Goal: Information Seeking & Learning: Learn about a topic

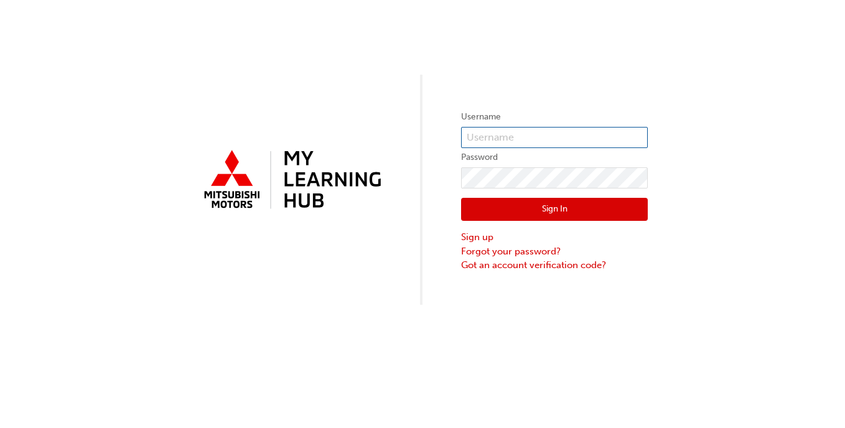
click at [486, 137] on input "text" at bounding box center [554, 137] width 187 height 21
type input "0005800273"
click at [598, 213] on button "Sign In" at bounding box center [554, 210] width 187 height 24
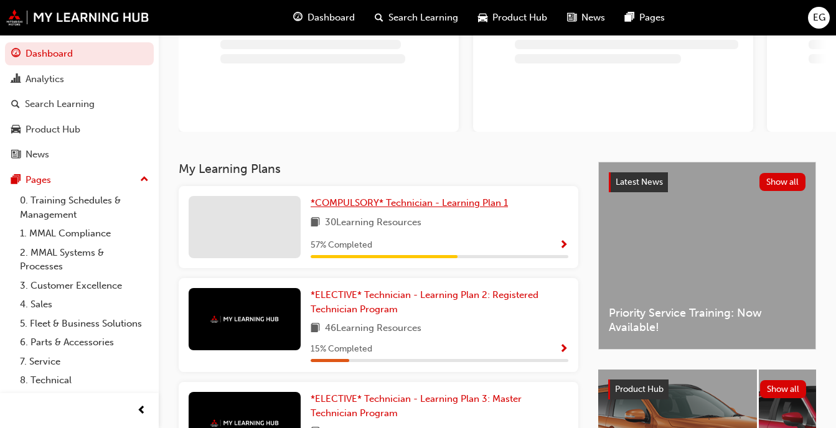
scroll to position [114, 0]
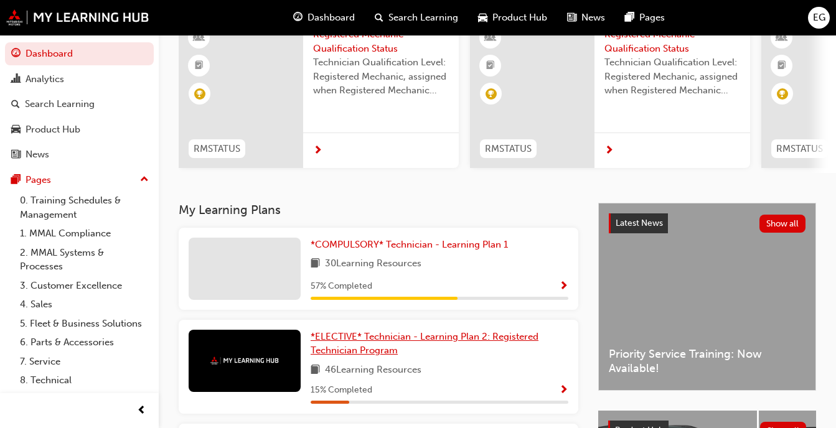
click at [408, 343] on span "*ELECTIVE* Technician - Learning Plan 2: Registered Technician Program" at bounding box center [425, 344] width 228 height 26
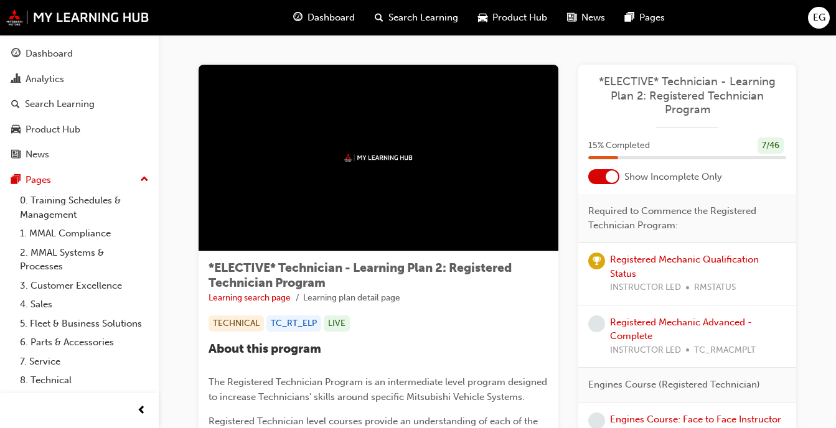
click at [603, 184] on div at bounding box center [603, 176] width 31 height 15
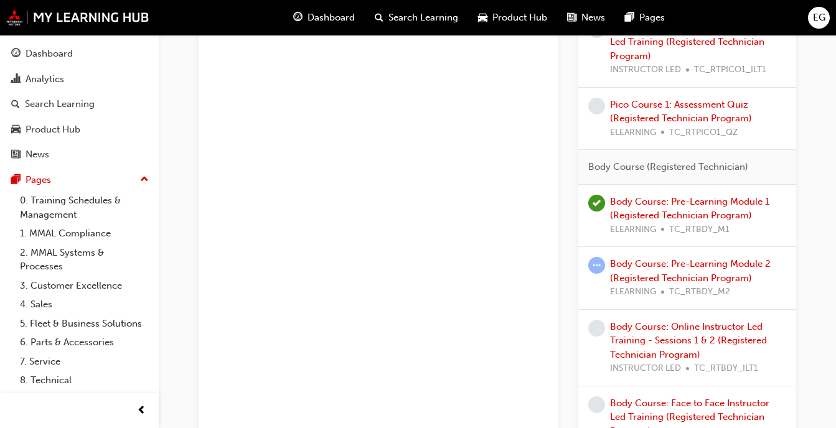
scroll to position [941, 0]
click at [677, 268] on link "Body Course: Pre-Learning Module 2 (Registered Technician Program)" at bounding box center [690, 271] width 161 height 26
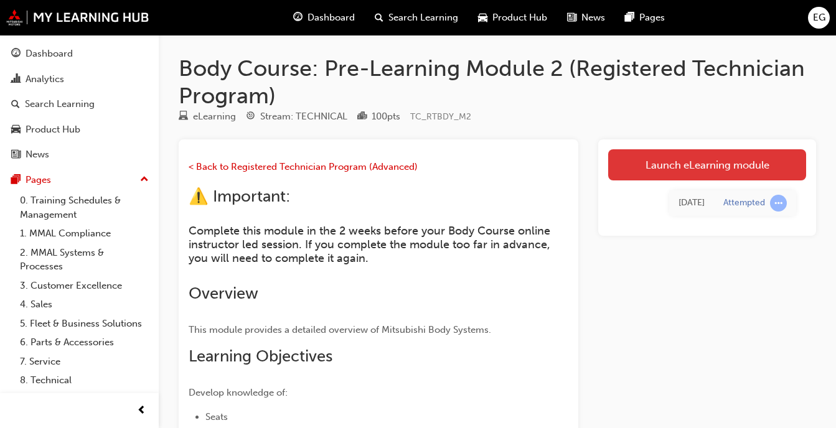
click at [664, 162] on link "Launch eLearning module" at bounding box center [707, 164] width 198 height 31
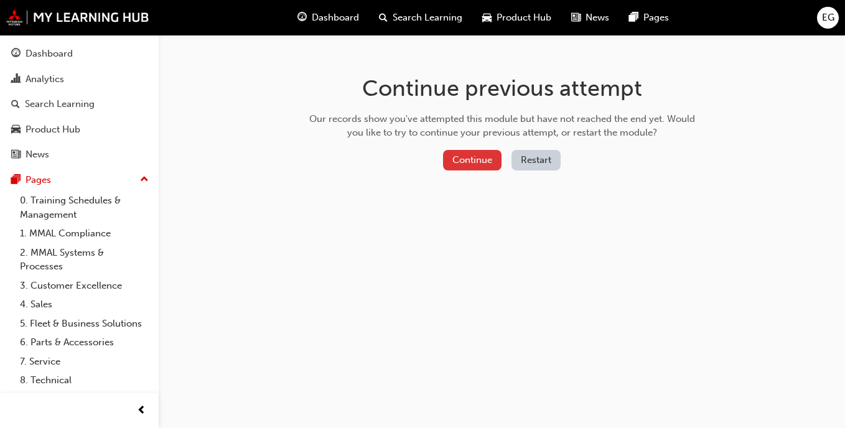
click at [474, 161] on button "Continue" at bounding box center [472, 160] width 59 height 21
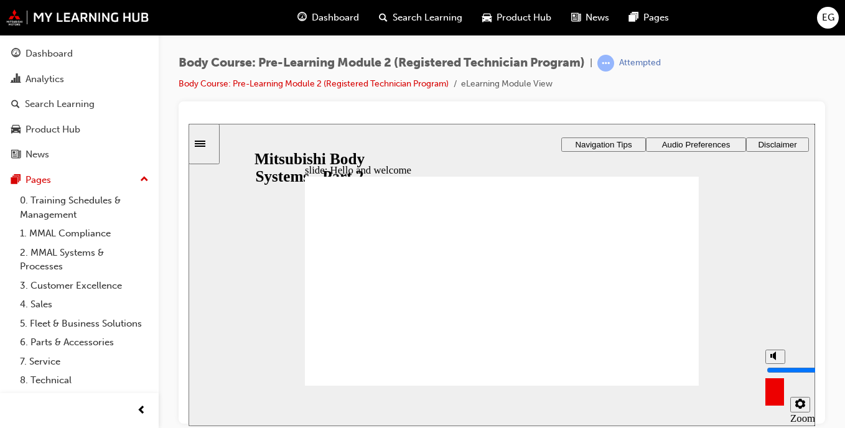
click at [771, 357] on rect "volume" at bounding box center [772, 356] width 2 height 4
type input "0"
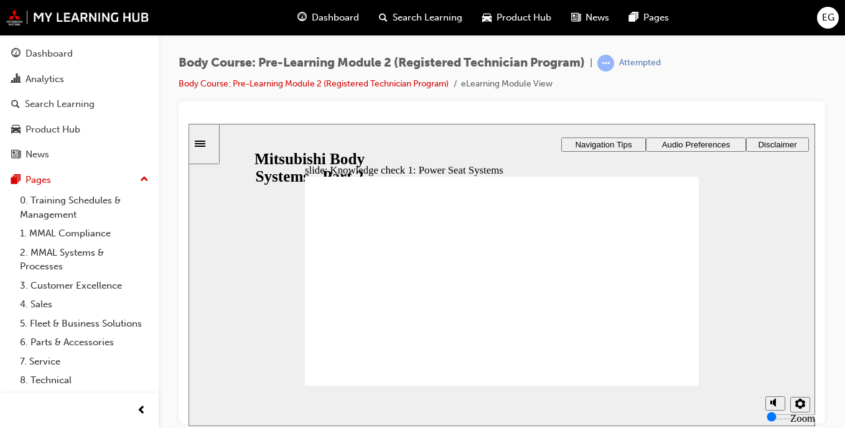
radio input "false"
radio input "true"
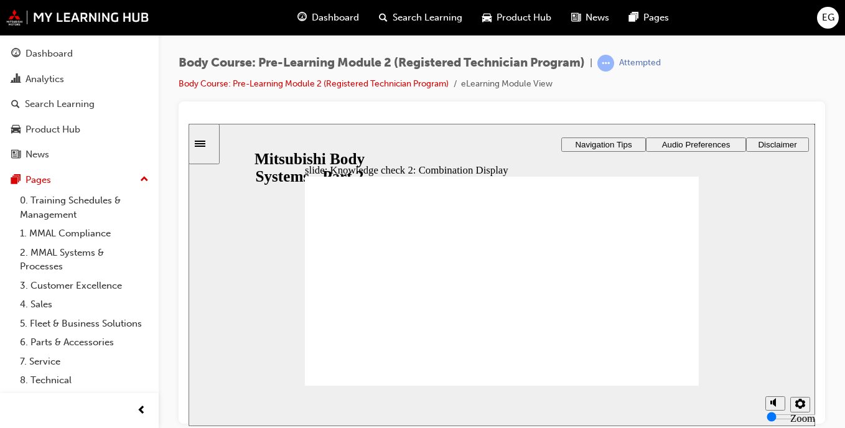
checkbox input "true"
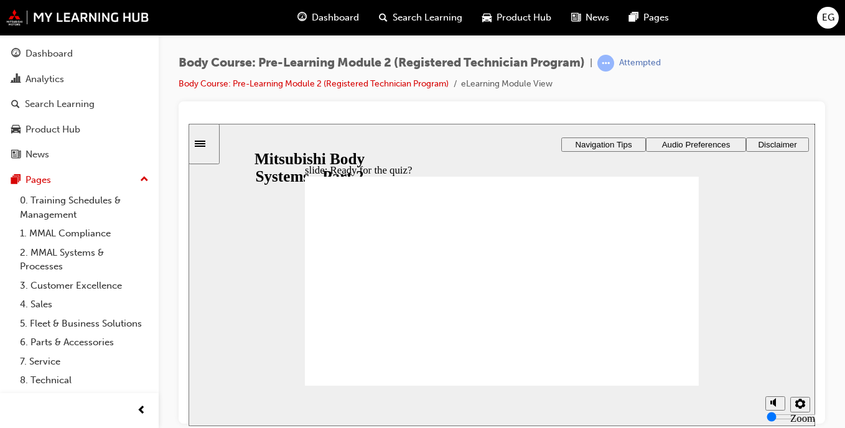
radio input "true"
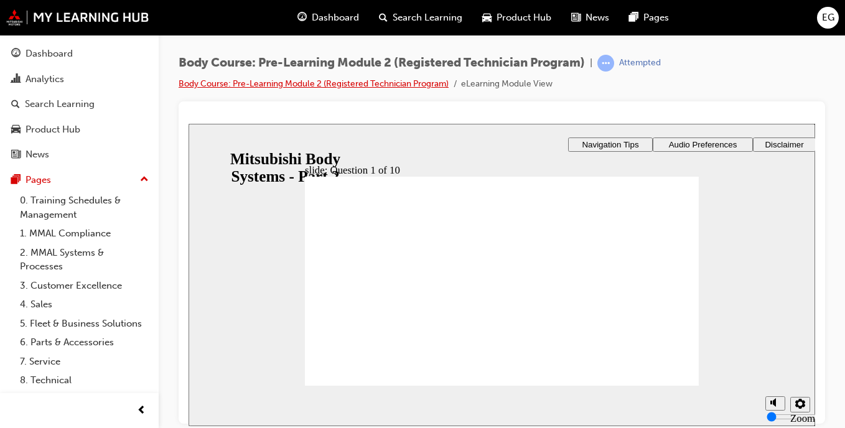
click at [316, 84] on link "Body Course: Pre-Learning Module 2 (Registered Technician Program)" at bounding box center [314, 83] width 270 height 11
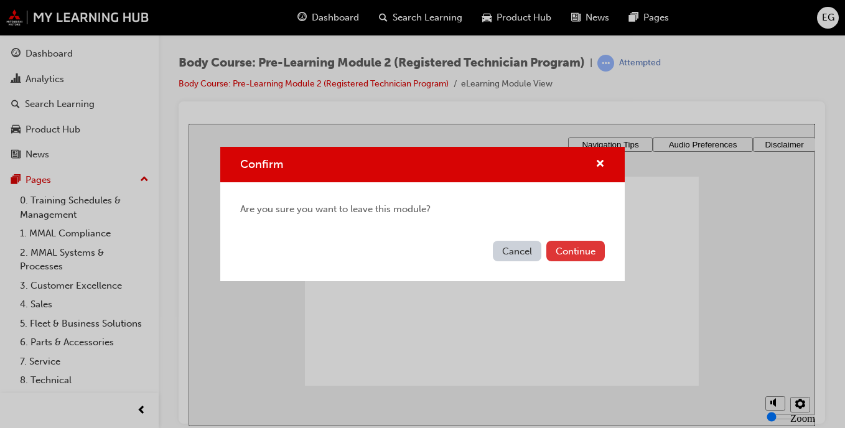
click at [562, 256] on button "Continue" at bounding box center [576, 251] width 59 height 21
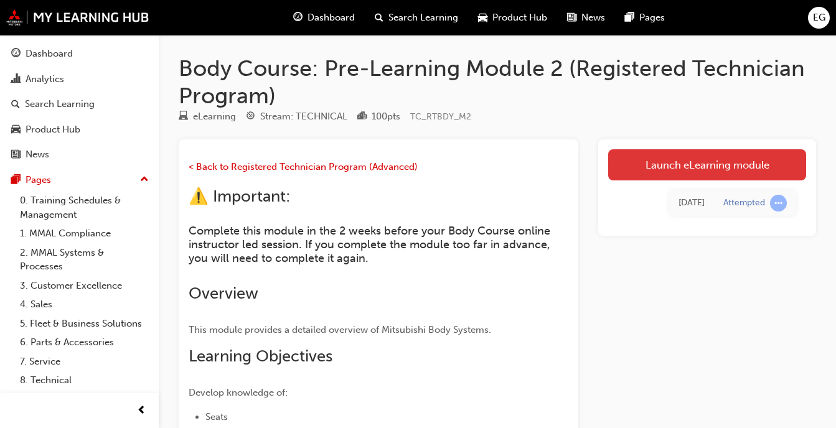
click at [679, 167] on link "Launch eLearning module" at bounding box center [707, 164] width 198 height 31
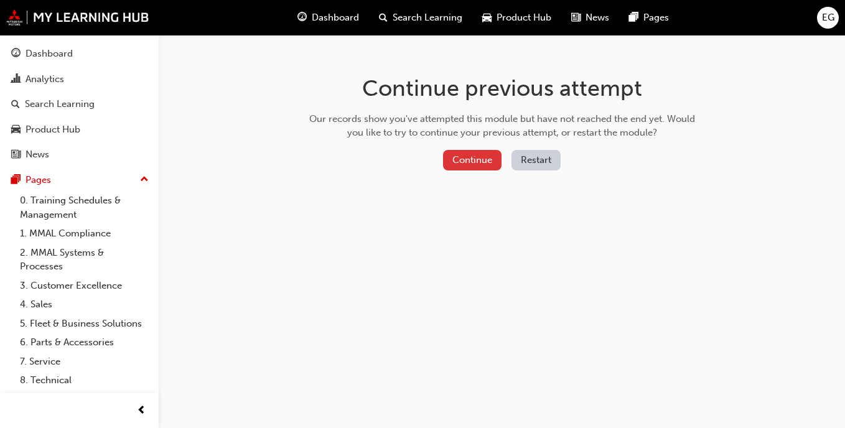
click at [473, 165] on button "Continue" at bounding box center [472, 160] width 59 height 21
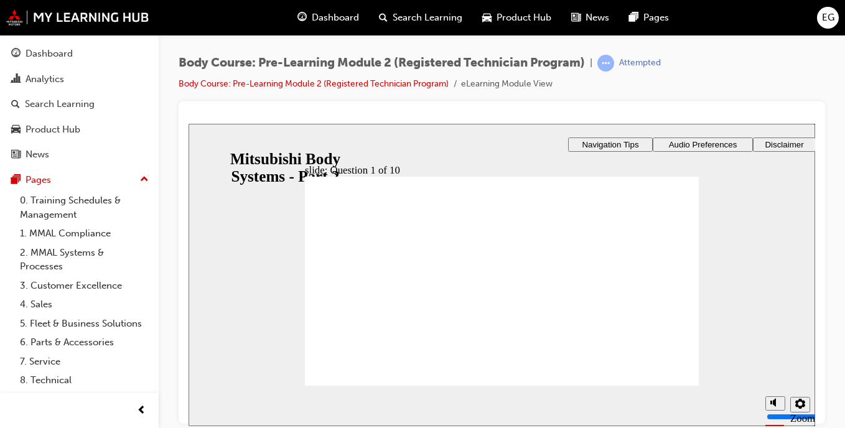
radio input "true"
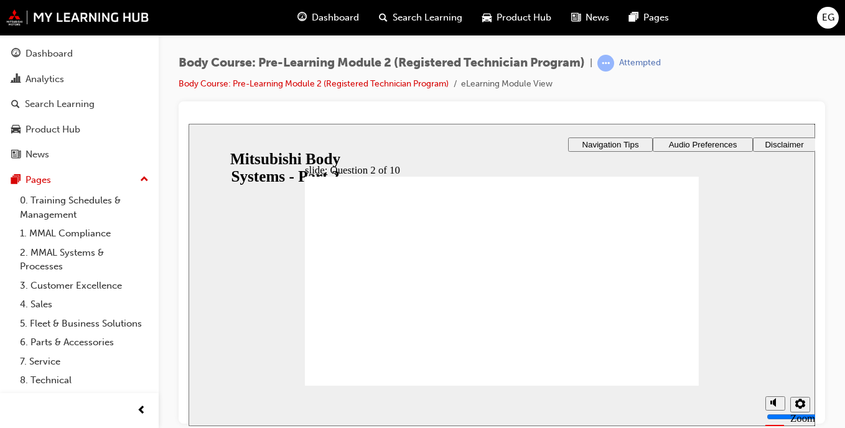
radio input "true"
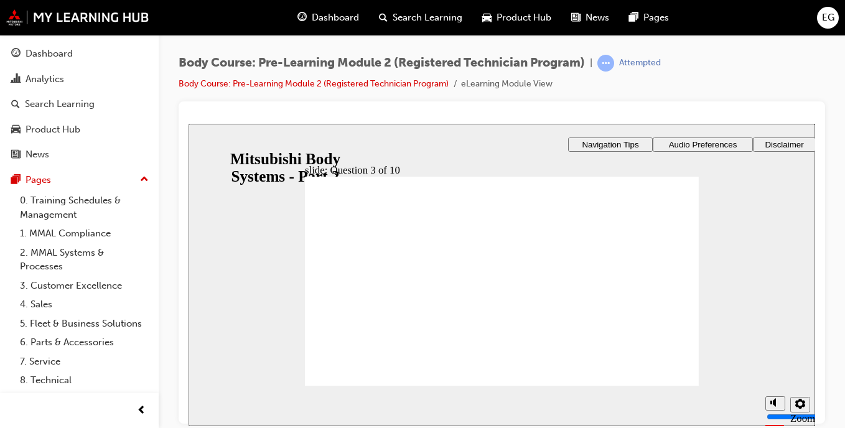
radio input "true"
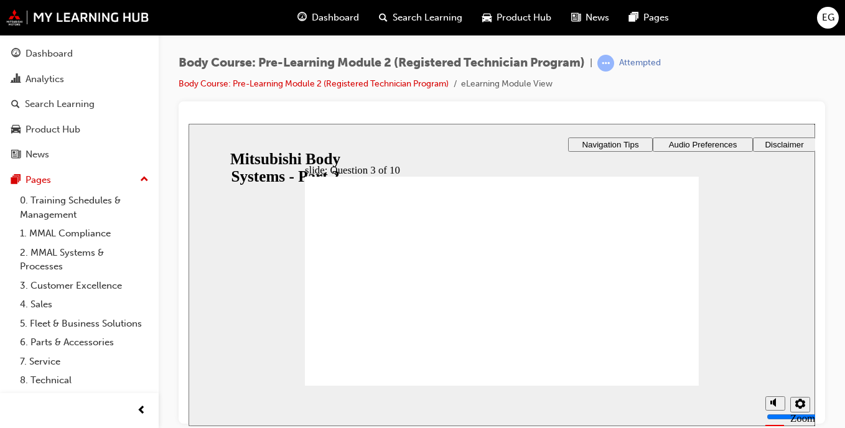
checkbox input "true"
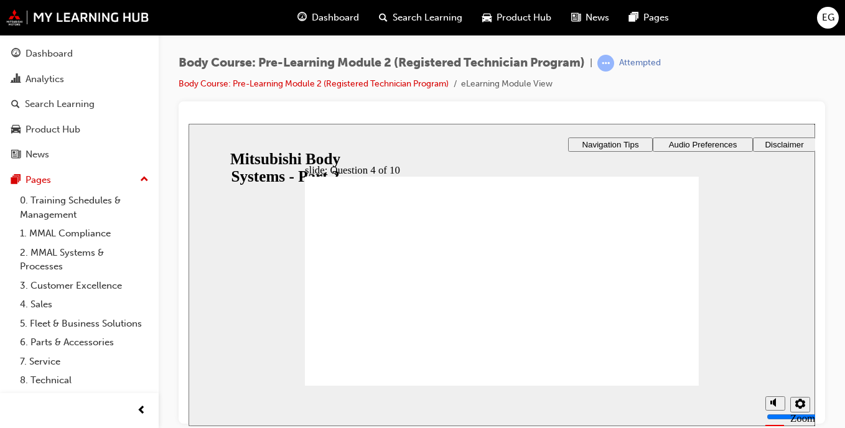
checkbox input "true"
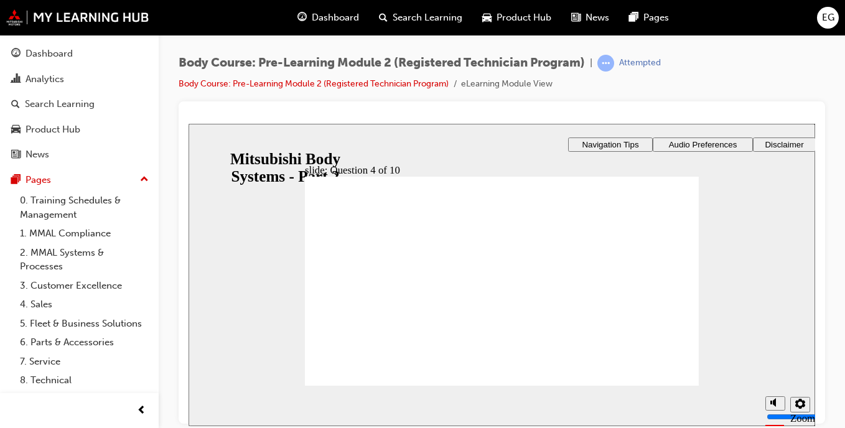
radio input "true"
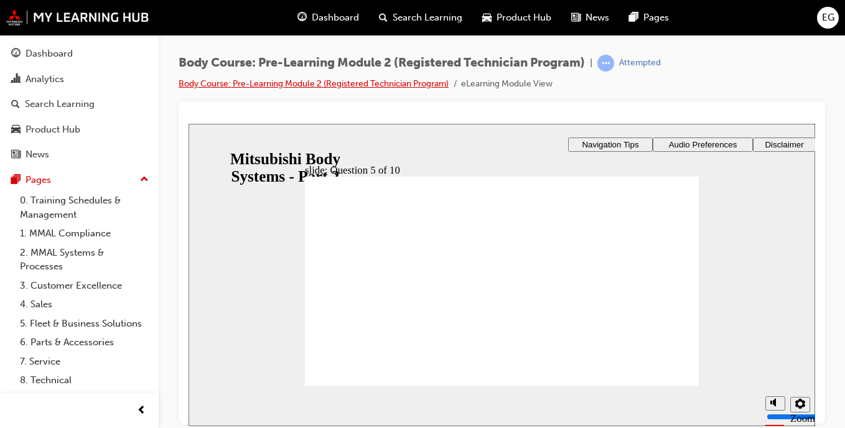
click at [339, 83] on link "Body Course: Pre-Learning Module 2 (Registered Technician Program)" at bounding box center [314, 83] width 270 height 11
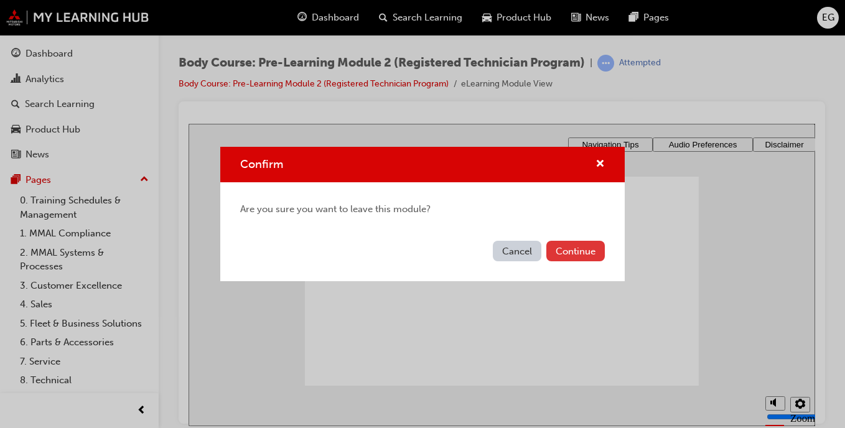
click at [565, 252] on button "Continue" at bounding box center [576, 251] width 59 height 21
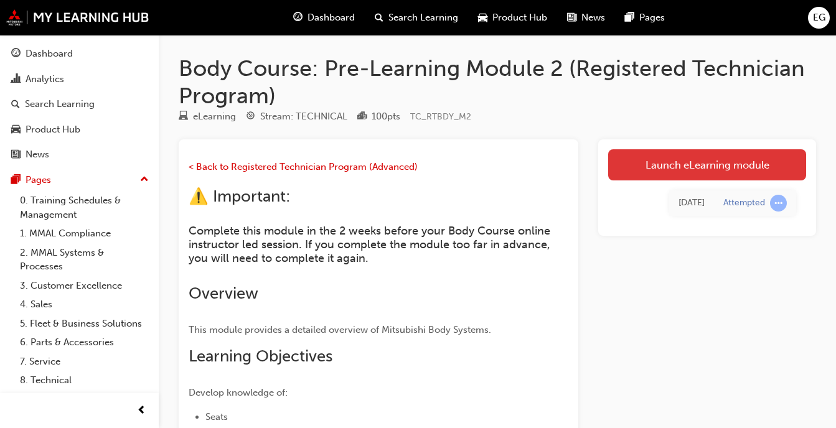
click at [695, 157] on link "Launch eLearning module" at bounding box center [707, 164] width 198 height 31
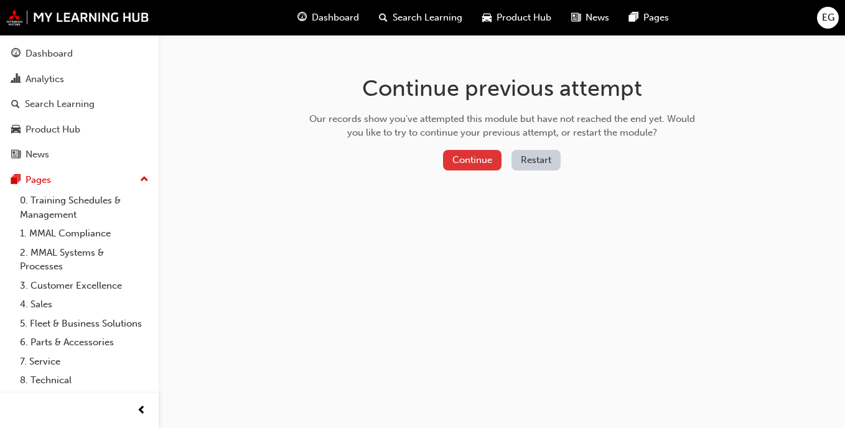
click at [458, 162] on button "Continue" at bounding box center [472, 160] width 59 height 21
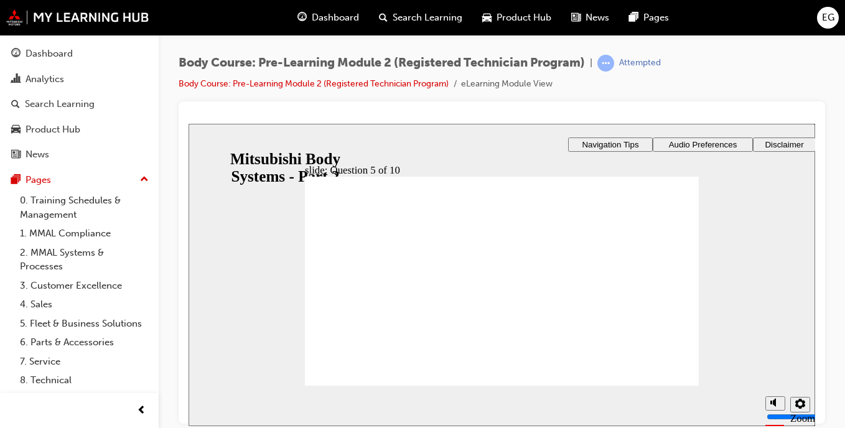
radio input "true"
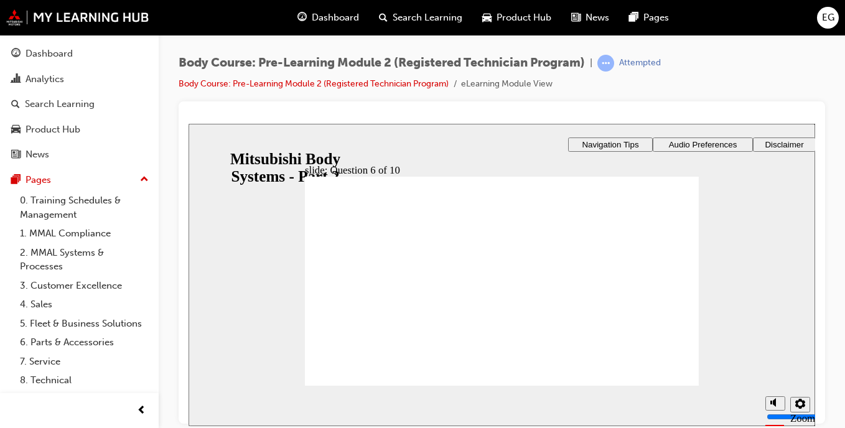
radio input "true"
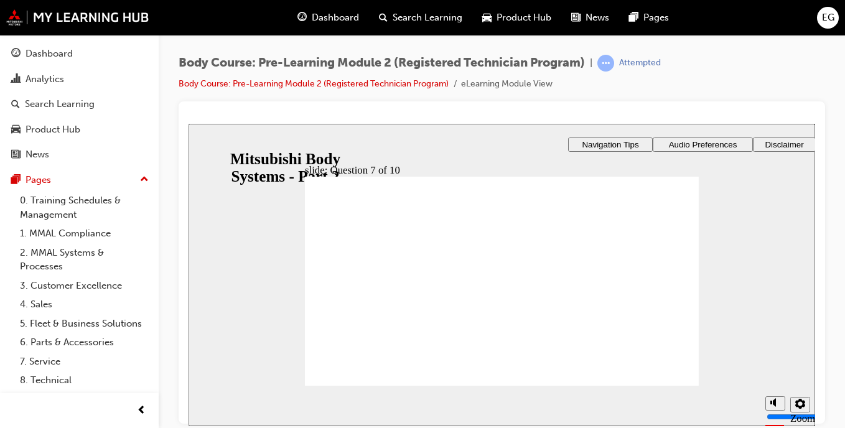
radio input "true"
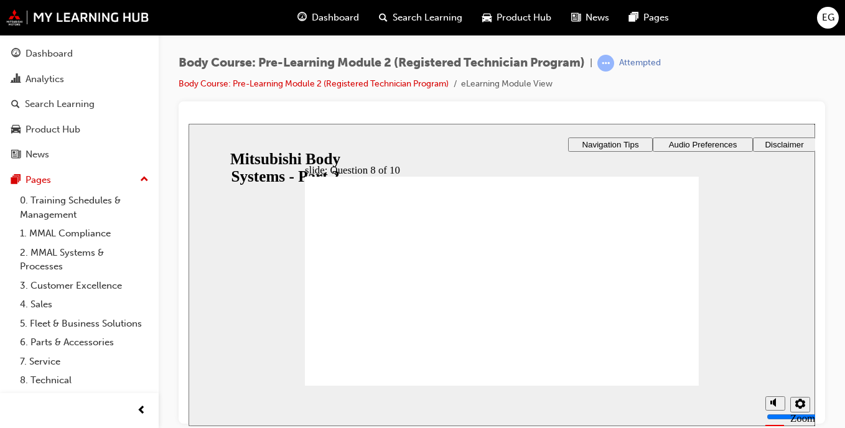
radio input "true"
click at [334, 91] on li "Body Course: Pre-Learning Module 2 (Registered Technician Program)" at bounding box center [320, 84] width 283 height 14
click at [345, 87] on link "Body Course: Pre-Learning Module 2 (Registered Technician Program)" at bounding box center [314, 83] width 270 height 11
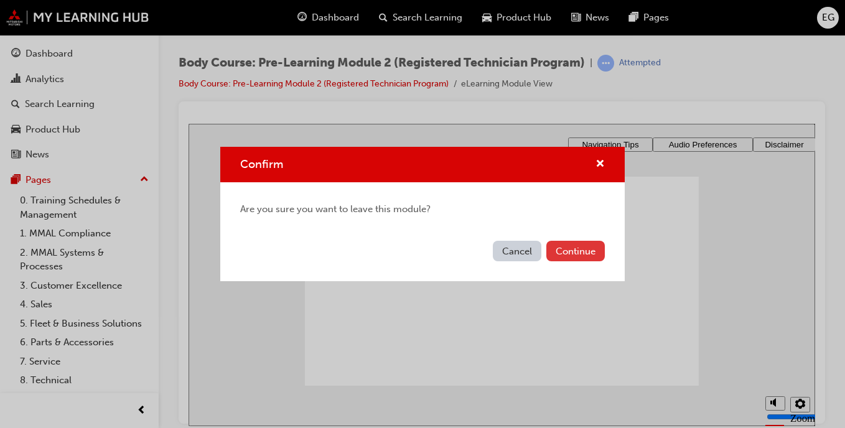
click at [559, 251] on button "Continue" at bounding box center [576, 251] width 59 height 21
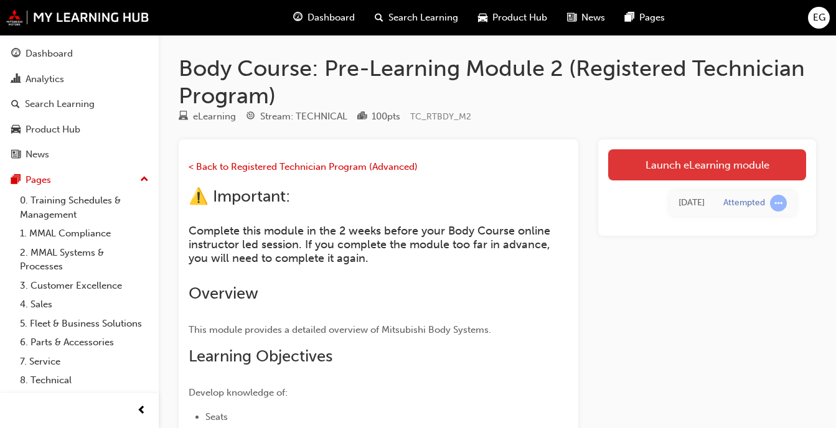
click at [722, 160] on link "Launch eLearning module" at bounding box center [707, 164] width 198 height 31
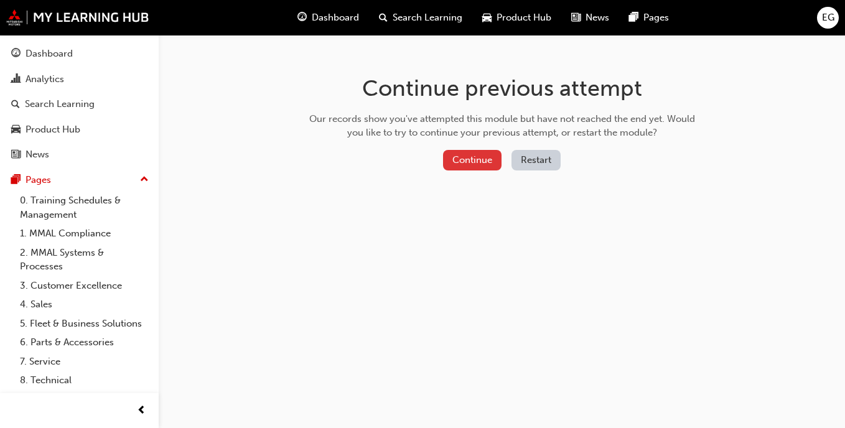
click at [467, 154] on button "Continue" at bounding box center [472, 160] width 59 height 21
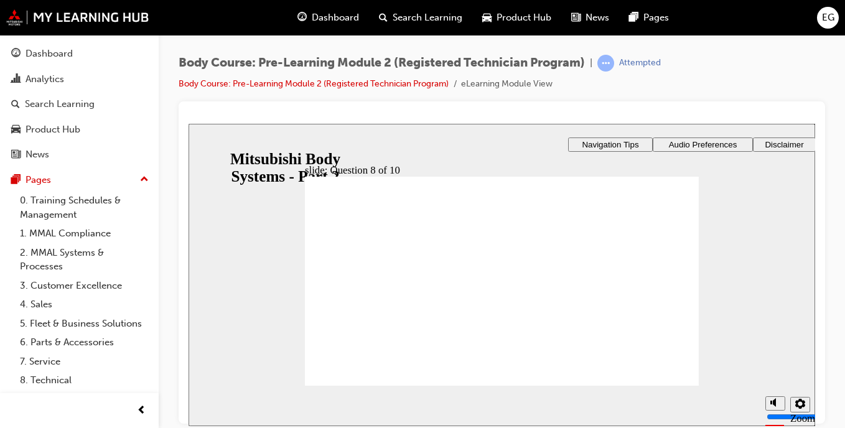
radio input "true"
click at [371, 81] on link "Body Course: Pre-Learning Module 2 (Registered Technician Program)" at bounding box center [314, 83] width 270 height 11
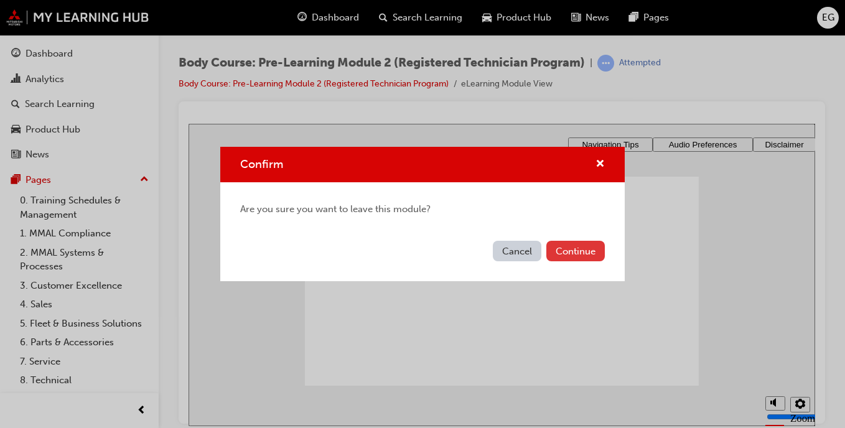
click at [562, 257] on button "Continue" at bounding box center [576, 251] width 59 height 21
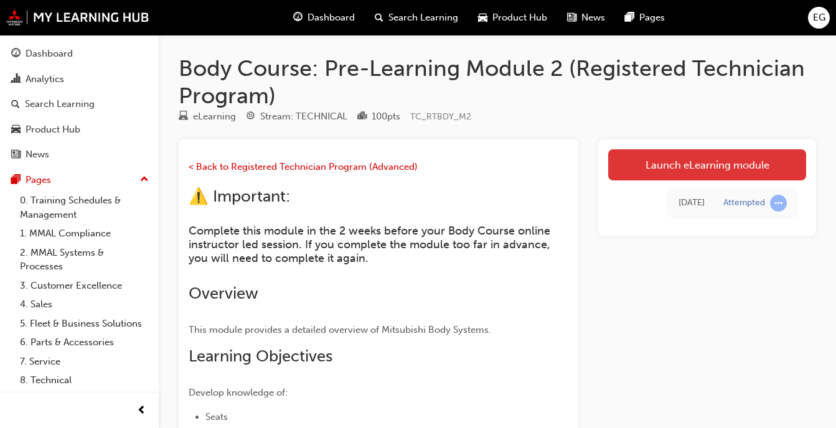
click at [638, 166] on link "Launch eLearning module" at bounding box center [707, 164] width 198 height 31
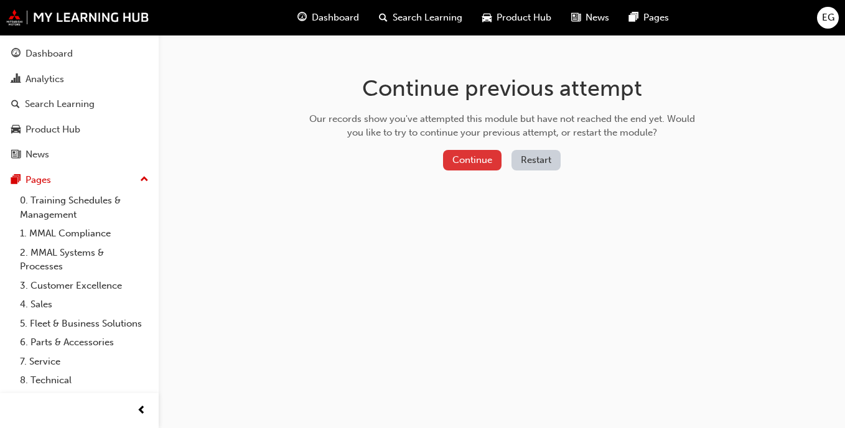
click at [479, 162] on button "Continue" at bounding box center [472, 160] width 59 height 21
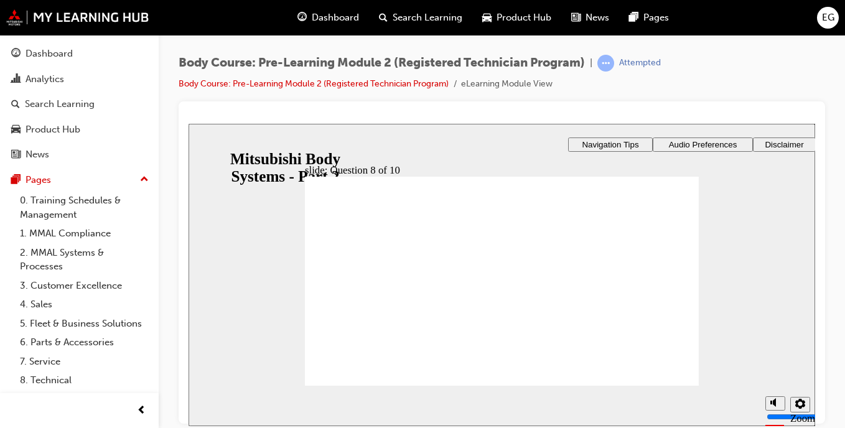
radio input "true"
click at [380, 87] on link "Body Course: Pre-Learning Module 2 (Registered Technician Program)" at bounding box center [314, 83] width 270 height 11
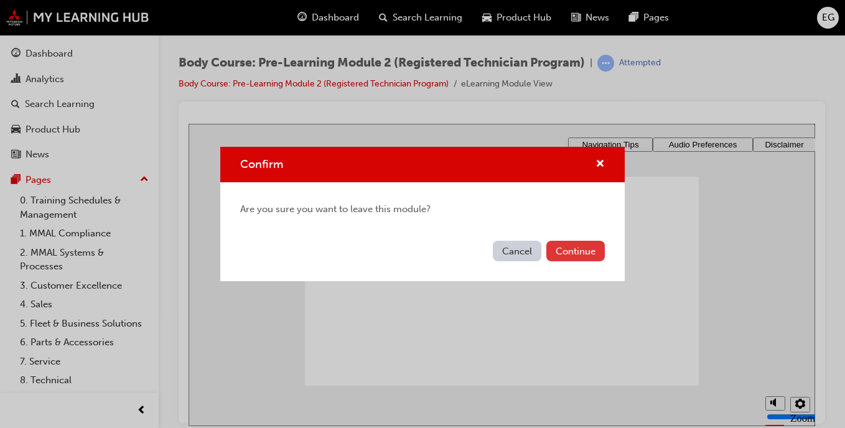
click at [563, 256] on button "Continue" at bounding box center [576, 251] width 59 height 21
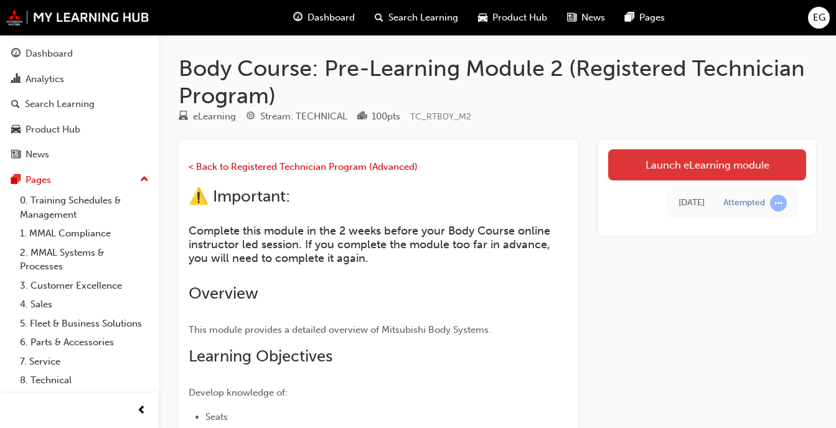
click at [613, 163] on link "Launch eLearning module" at bounding box center [707, 164] width 198 height 31
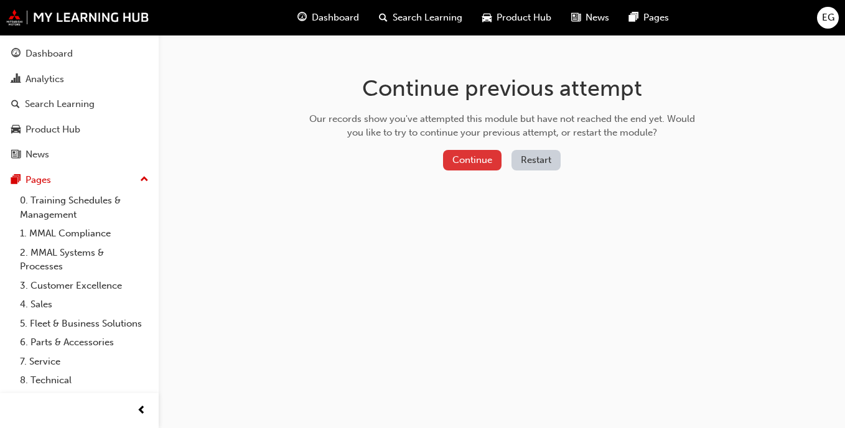
click at [469, 165] on button "Continue" at bounding box center [472, 160] width 59 height 21
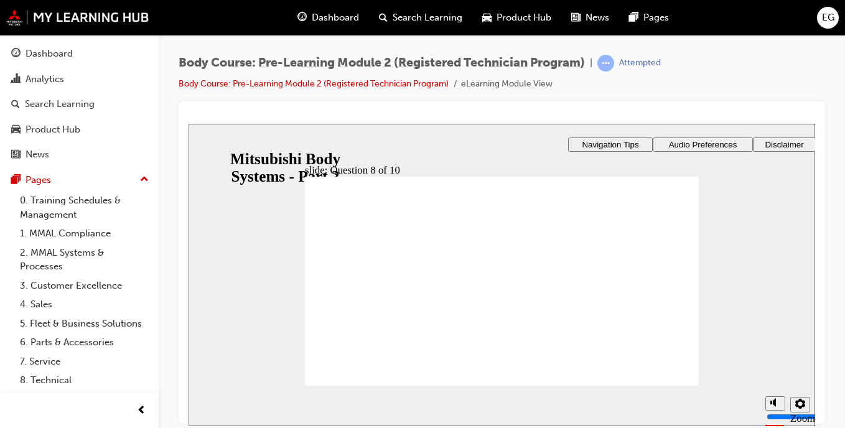
radio input "true"
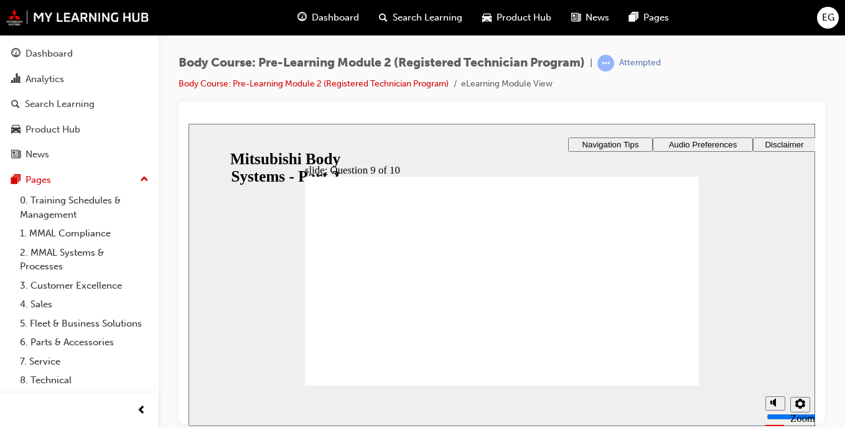
checkbox input "true"
click at [377, 87] on link "Body Course: Pre-Learning Module 2 (Registered Technician Program)" at bounding box center [314, 83] width 270 height 11
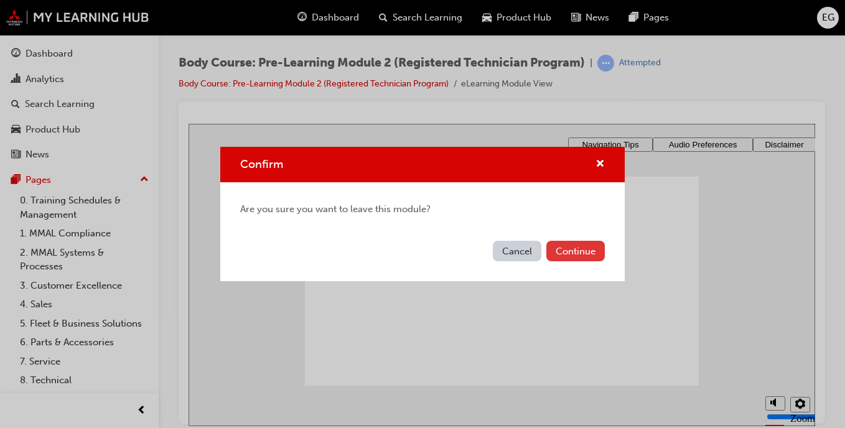
click at [583, 250] on button "Continue" at bounding box center [576, 251] width 59 height 21
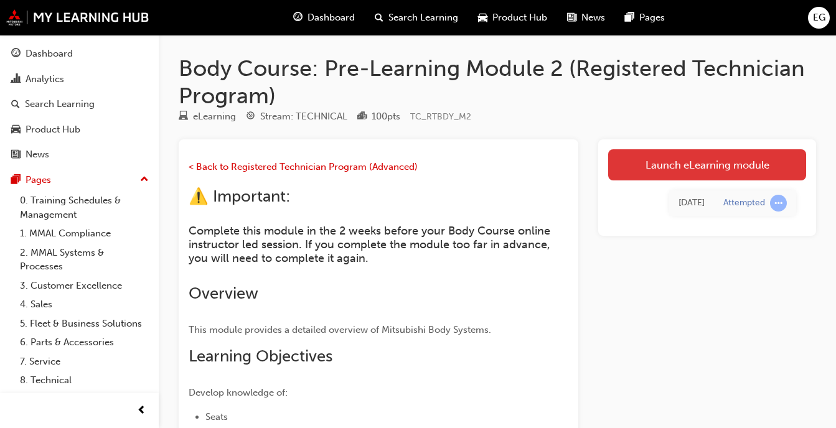
click at [708, 175] on link "Launch eLearning module" at bounding box center [707, 164] width 198 height 31
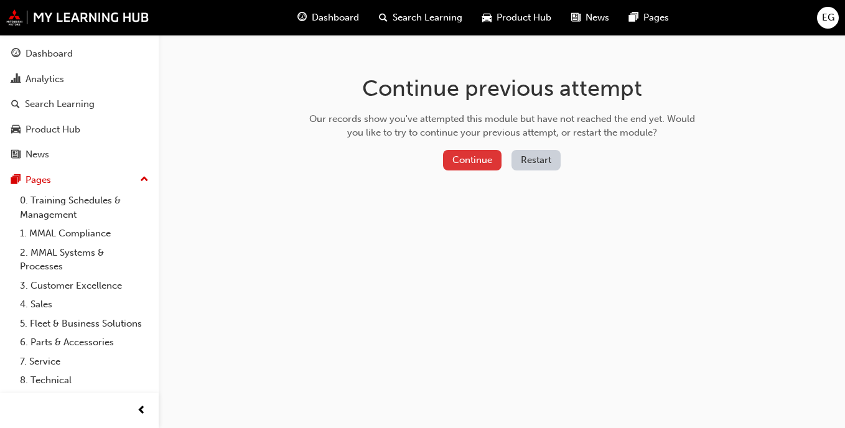
click at [478, 161] on button "Continue" at bounding box center [472, 160] width 59 height 21
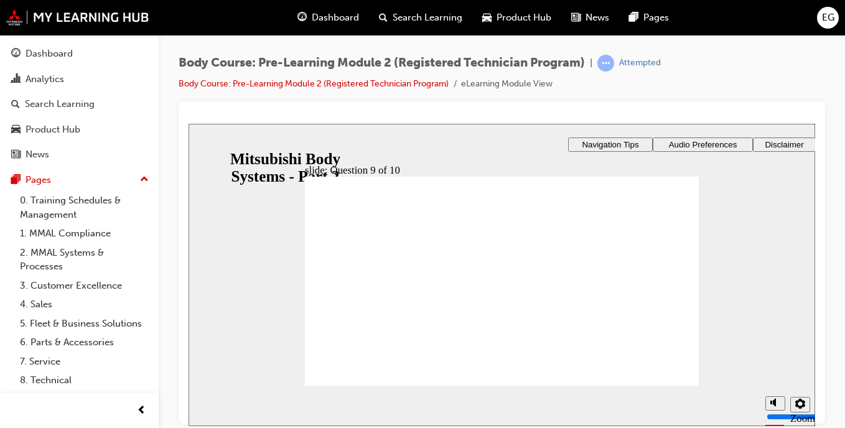
checkbox input "true"
click at [396, 85] on link "Body Course: Pre-Learning Module 2 (Registered Technician Program)" at bounding box center [314, 83] width 270 height 11
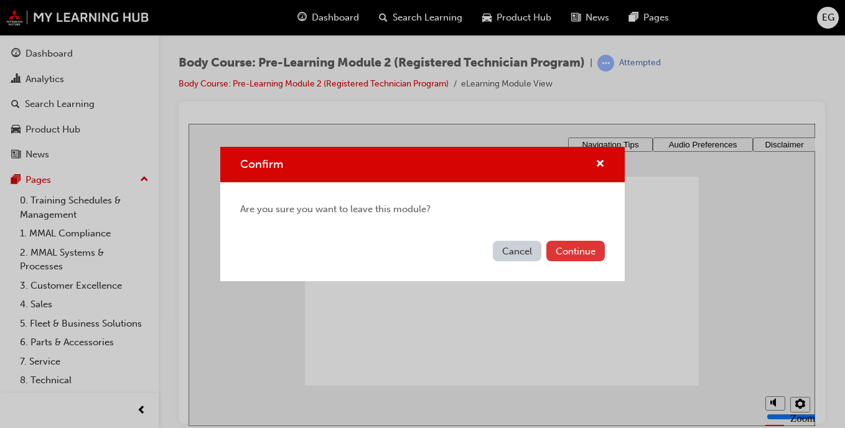
click at [575, 243] on button "Continue" at bounding box center [576, 251] width 59 height 21
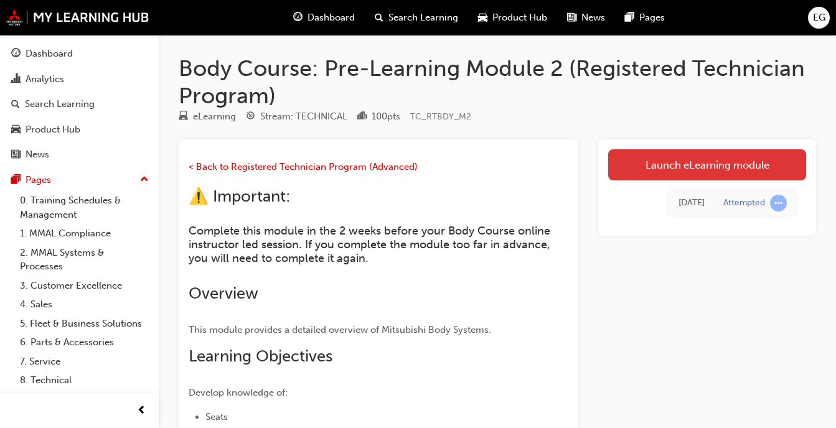
click at [620, 159] on link "Launch eLearning module" at bounding box center [707, 164] width 198 height 31
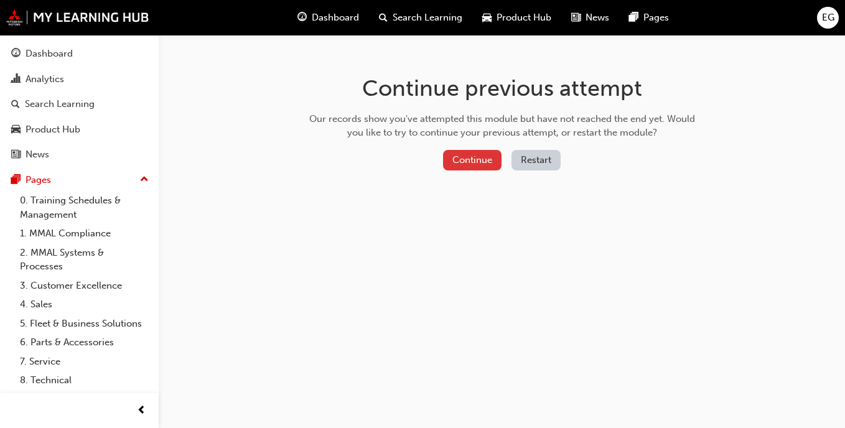
click at [471, 154] on button "Continue" at bounding box center [472, 160] width 59 height 21
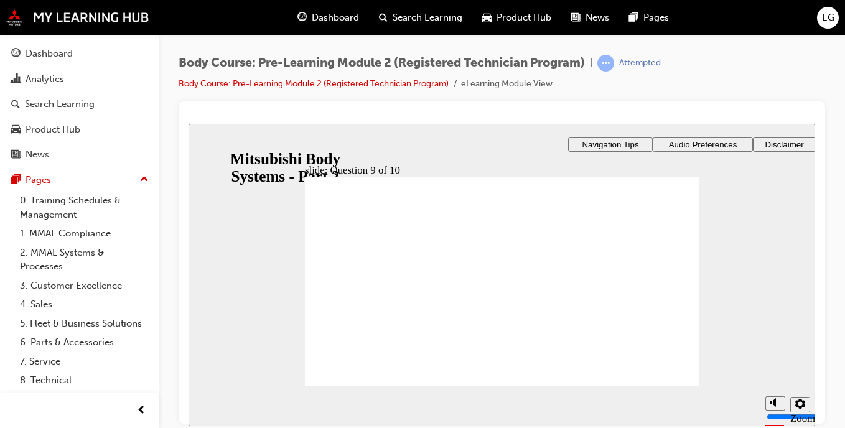
checkbox input "true"
click at [357, 78] on link "Body Course: Pre-Learning Module 2 (Registered Technician Program)" at bounding box center [314, 83] width 270 height 11
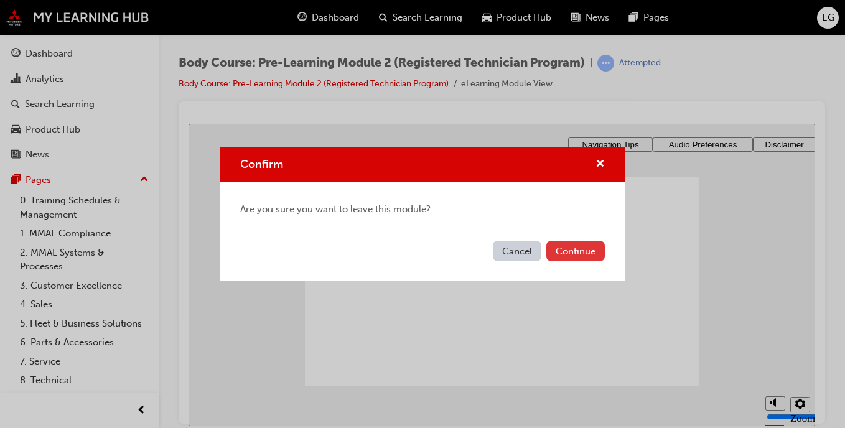
click at [576, 252] on button "Continue" at bounding box center [576, 251] width 59 height 21
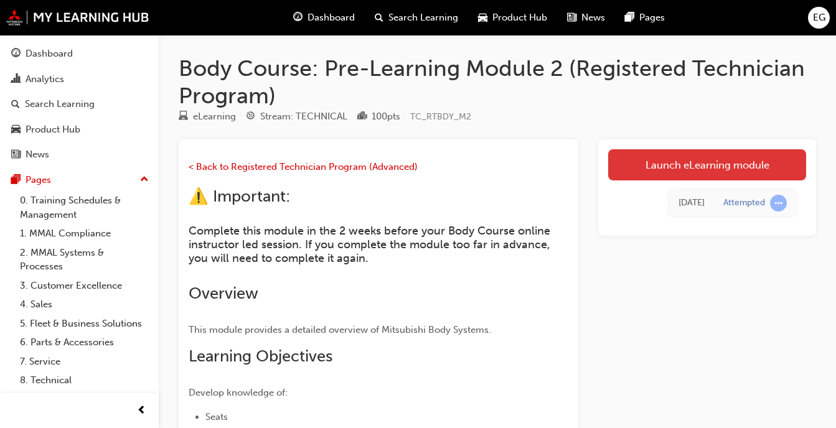
click at [636, 161] on link "Launch eLearning module" at bounding box center [707, 164] width 198 height 31
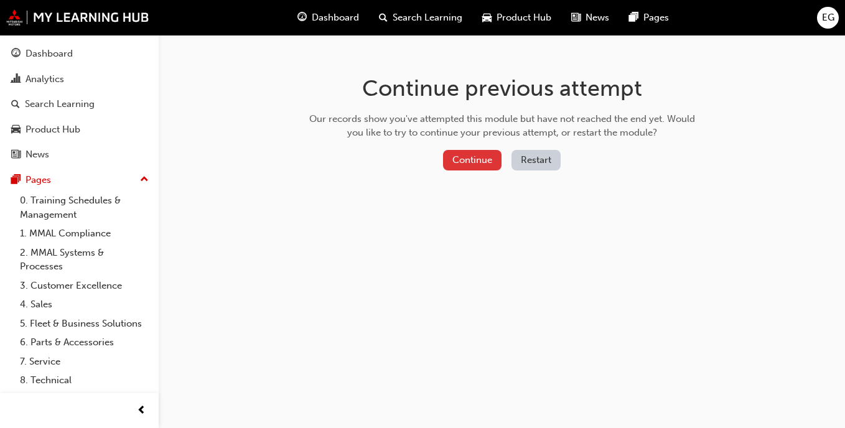
click at [482, 161] on button "Continue" at bounding box center [472, 160] width 59 height 21
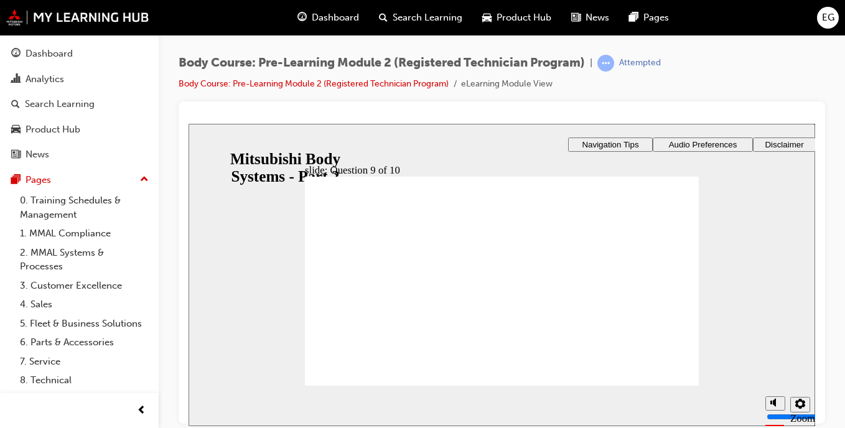
checkbox input "true"
click at [399, 85] on link "Body Course: Pre-Learning Module 2 (Registered Technician Program)" at bounding box center [314, 83] width 270 height 11
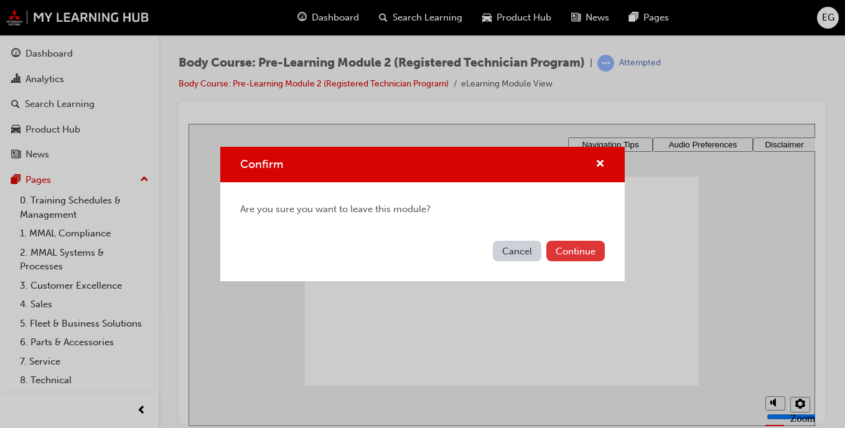
click at [584, 253] on button "Continue" at bounding box center [576, 251] width 59 height 21
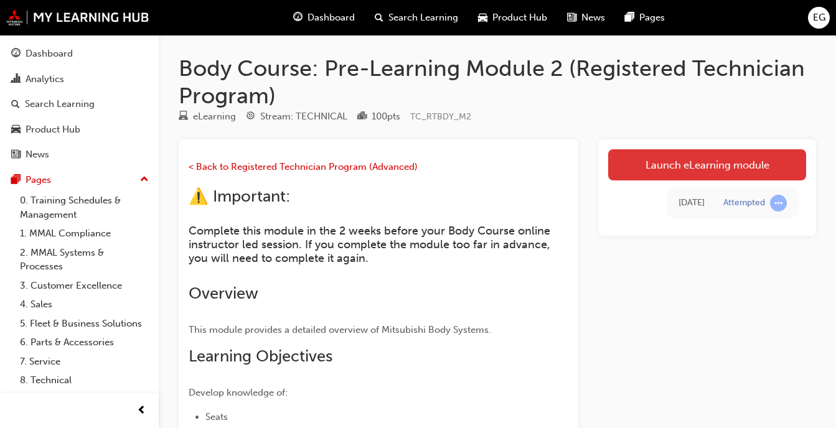
click at [694, 171] on link "Launch eLearning module" at bounding box center [707, 164] width 198 height 31
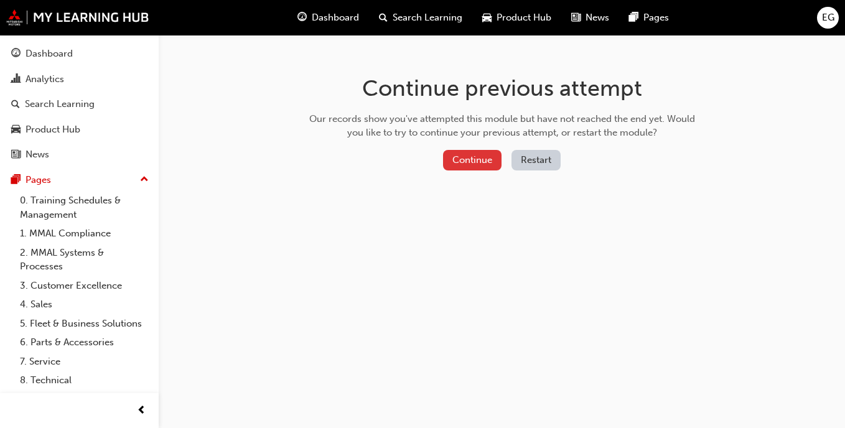
click at [479, 162] on button "Continue" at bounding box center [472, 160] width 59 height 21
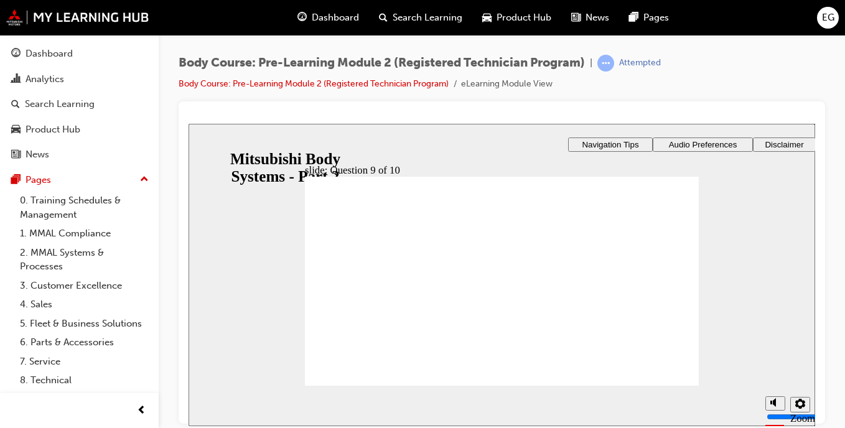
checkbox input "true"
click at [388, 85] on link "Body Course: Pre-Learning Module 2 (Registered Technician Program)" at bounding box center [314, 83] width 270 height 11
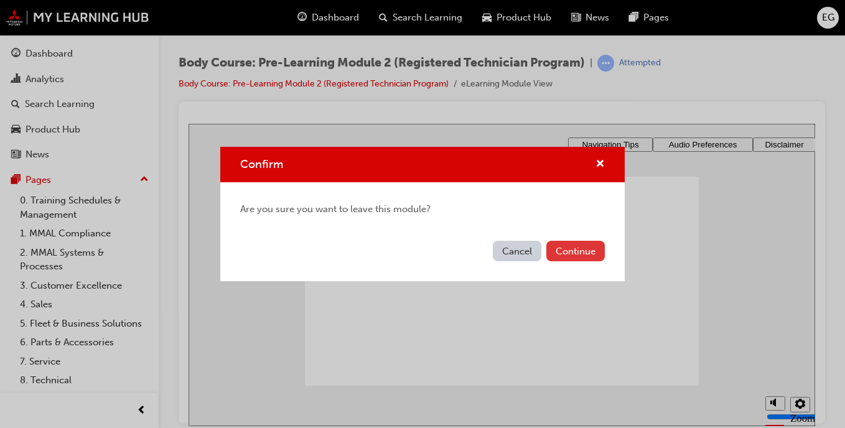
click at [586, 252] on button "Continue" at bounding box center [576, 251] width 59 height 21
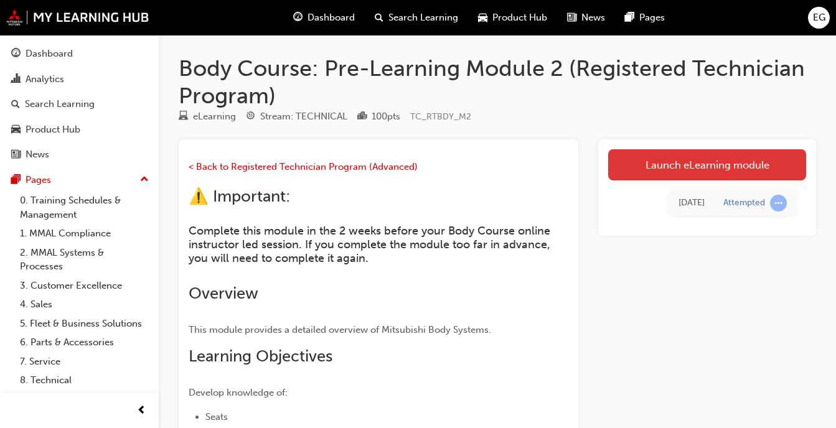
click at [649, 176] on link "Launch eLearning module" at bounding box center [707, 164] width 198 height 31
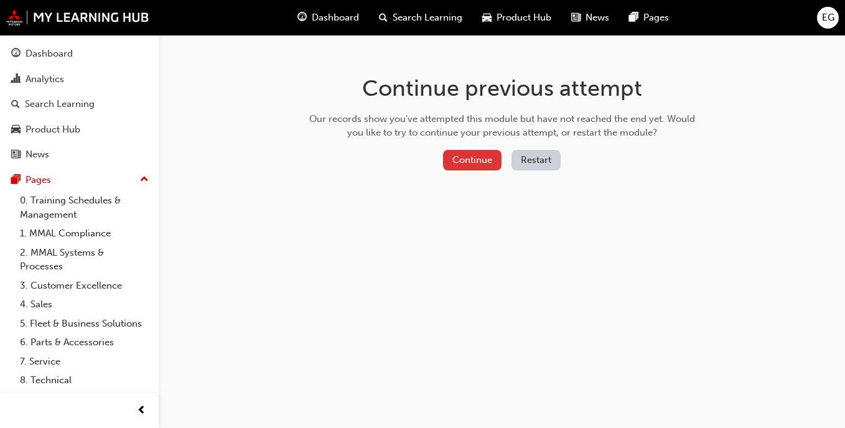
click at [483, 160] on button "Continue" at bounding box center [472, 160] width 59 height 21
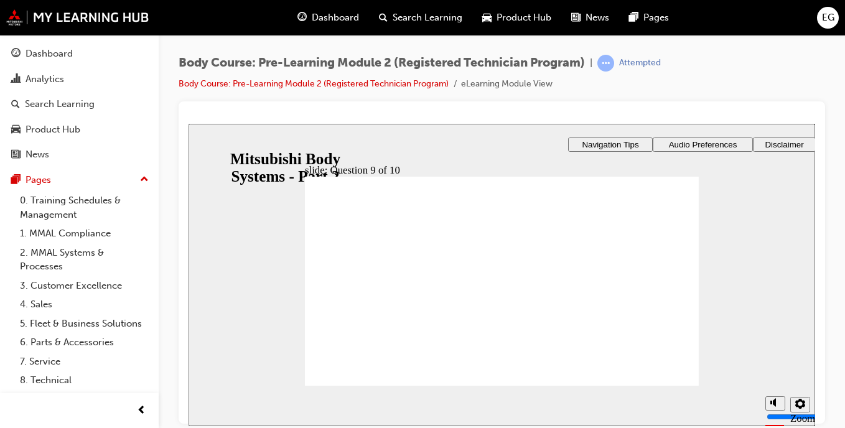
checkbox input "true"
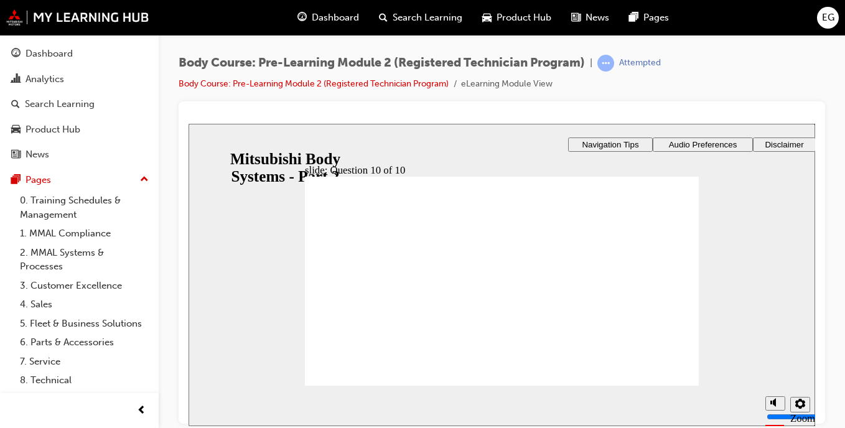
radio input "true"
click at [334, 87] on link "Body Course: Pre-Learning Module 2 (Registered Technician Program)" at bounding box center [314, 83] width 270 height 11
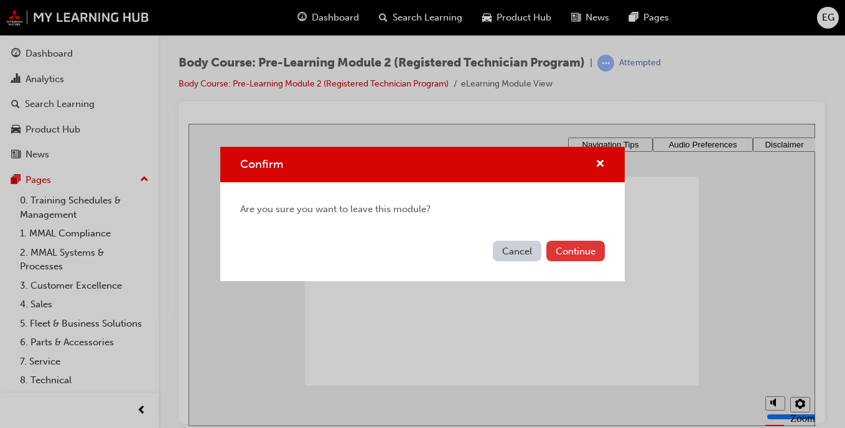
click at [582, 242] on button "Continue" at bounding box center [576, 251] width 59 height 21
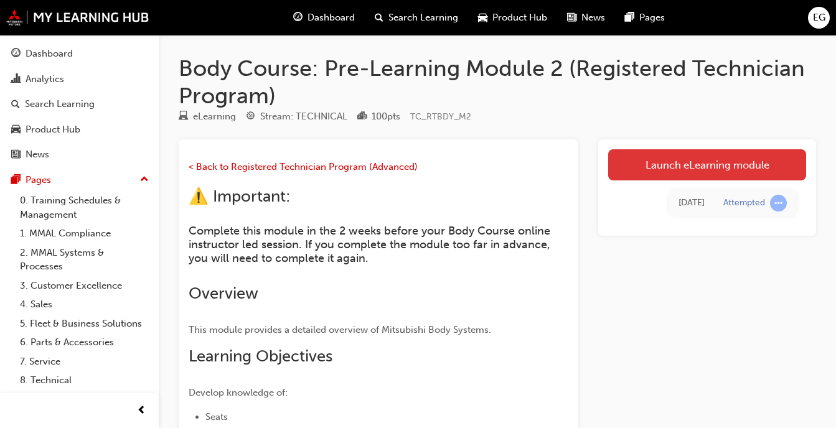
click at [656, 153] on link "Launch eLearning module" at bounding box center [707, 164] width 198 height 31
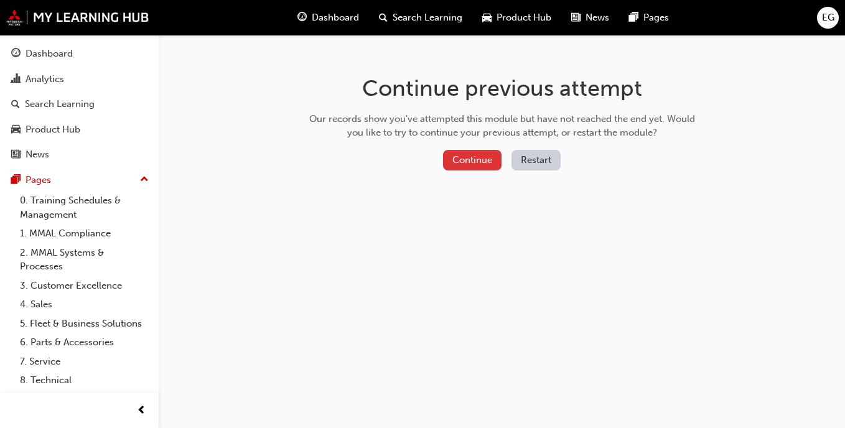
click at [454, 162] on button "Continue" at bounding box center [472, 160] width 59 height 21
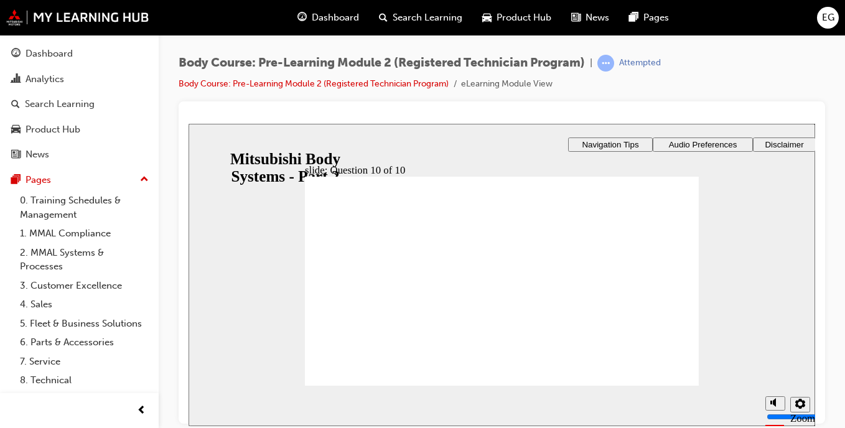
radio input "true"
click at [400, 82] on link "Body Course: Pre-Learning Module 2 (Registered Technician Program)" at bounding box center [314, 83] width 270 height 11
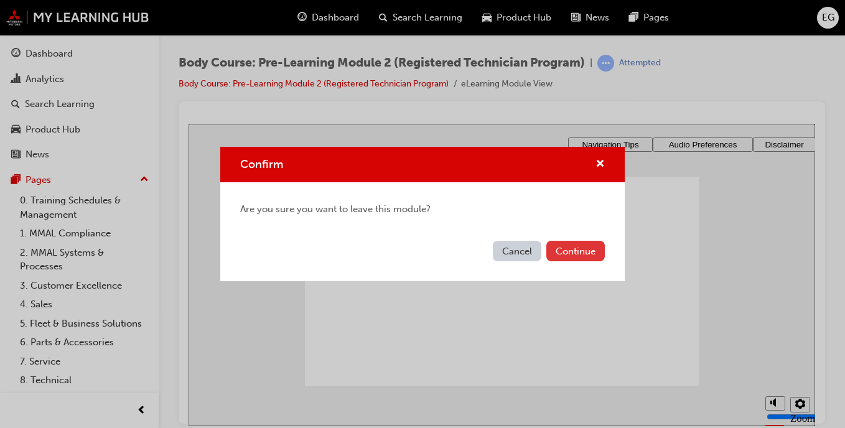
click at [598, 256] on button "Continue" at bounding box center [576, 251] width 59 height 21
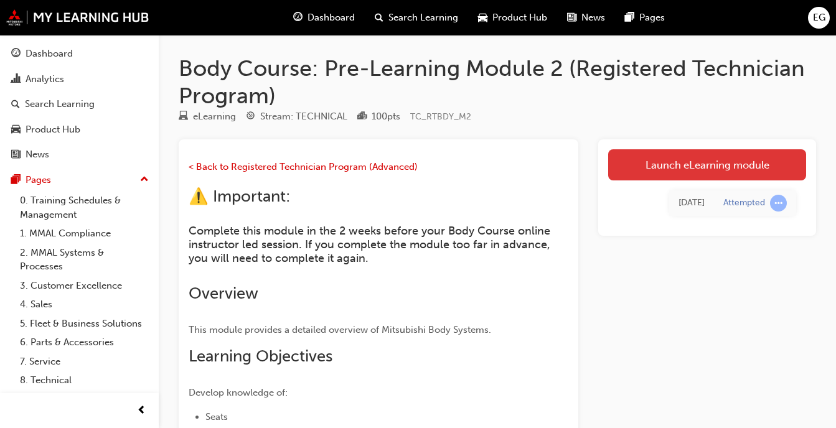
click at [667, 169] on link "Launch eLearning module" at bounding box center [707, 164] width 198 height 31
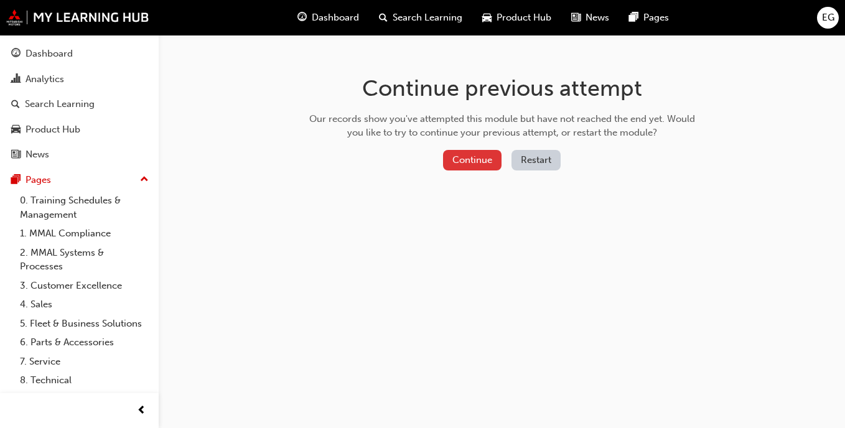
click at [462, 163] on button "Continue" at bounding box center [472, 160] width 59 height 21
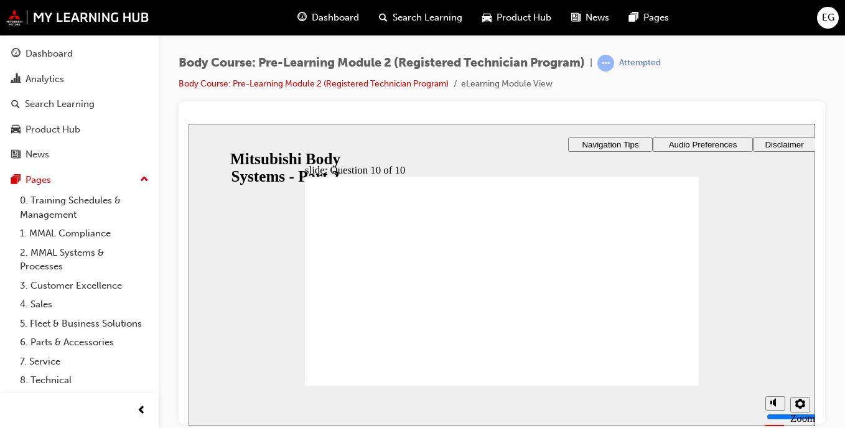
radio input "true"
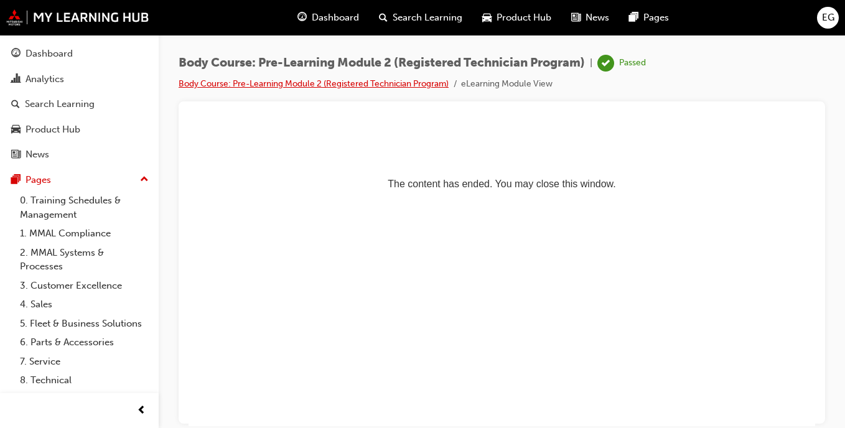
click at [374, 80] on link "Body Course: Pre-Learning Module 2 (Registered Technician Program)" at bounding box center [314, 83] width 270 height 11
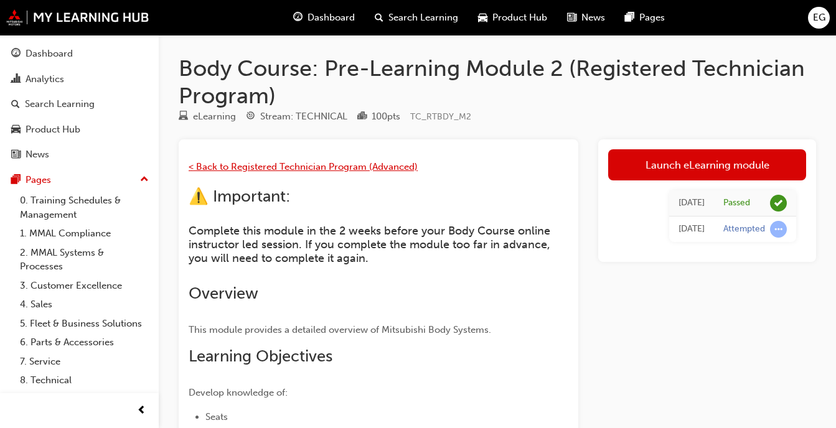
click at [321, 162] on span "< Back to Registered Technician Program (Advanced)" at bounding box center [303, 166] width 229 height 11
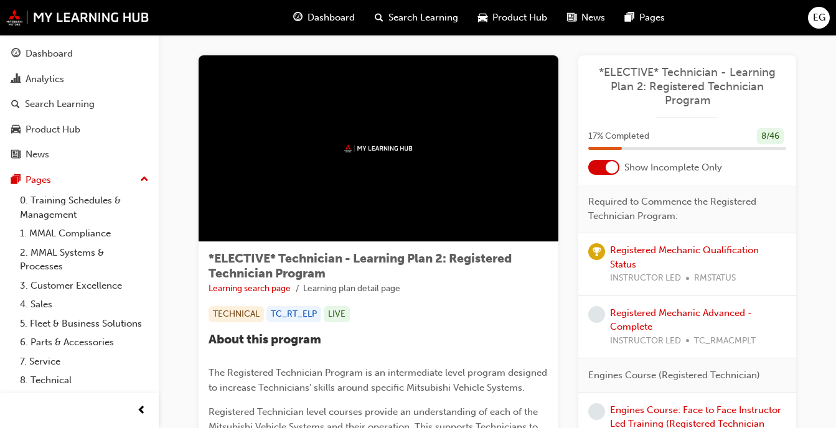
scroll to position [9, 0]
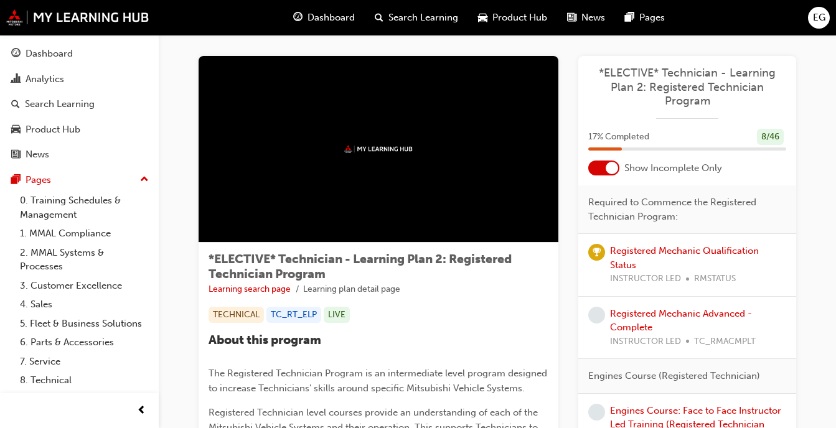
click at [611, 171] on div at bounding box center [612, 168] width 12 height 12
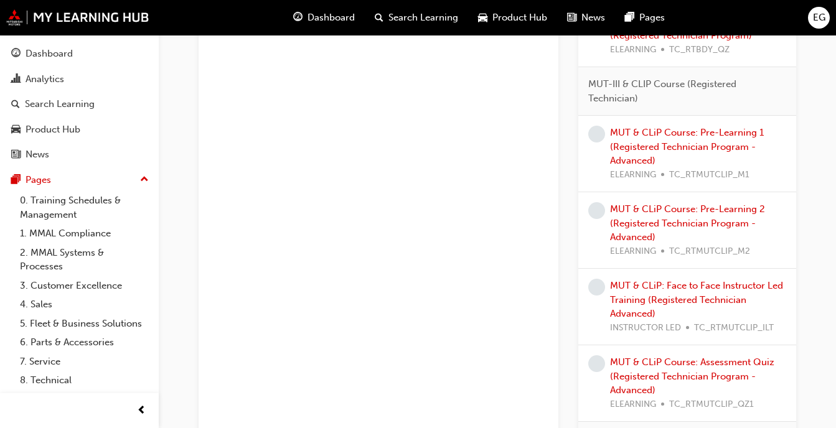
scroll to position [1417, 0]
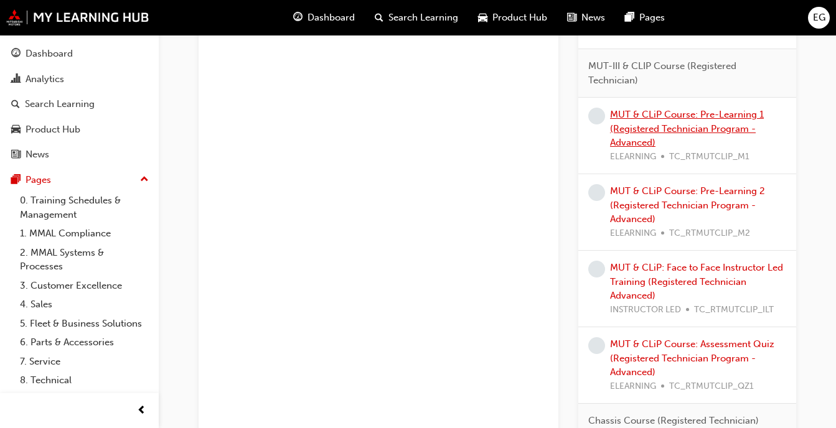
click at [722, 125] on link "MUT & CLiP Course: Pre-Learning 1 (Registered Technician Program - Advanced)" at bounding box center [687, 128] width 154 height 39
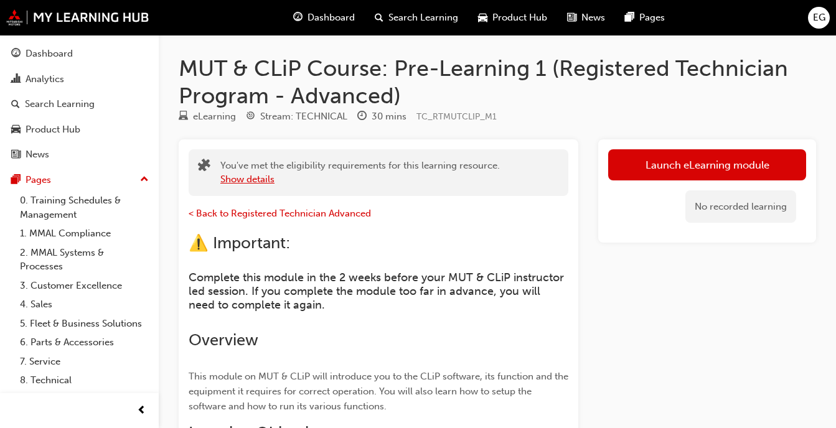
click at [265, 178] on button "Show details" at bounding box center [247, 179] width 54 height 14
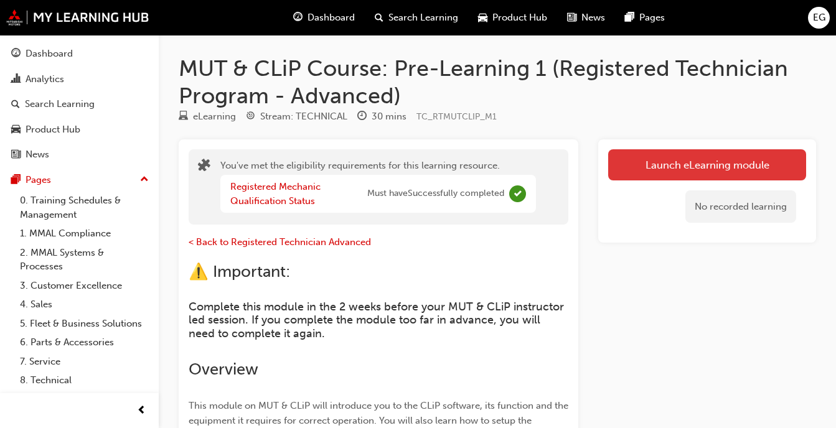
click at [653, 164] on link "Launch eLearning module" at bounding box center [707, 164] width 198 height 31
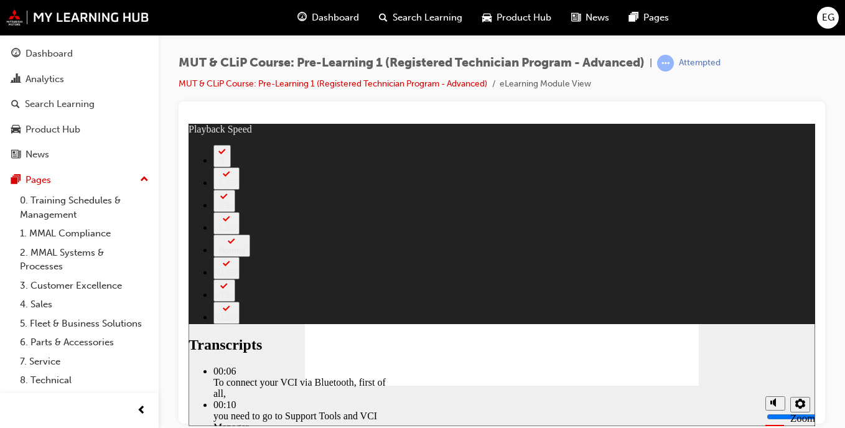
type input "6"
click at [771, 400] on div "misc controls" at bounding box center [775, 387] width 19 height 47
type input "12"
click at [773, 360] on polygon "Mute (Ctrl+Alt+M)" at bounding box center [774, 355] width 3 height 9
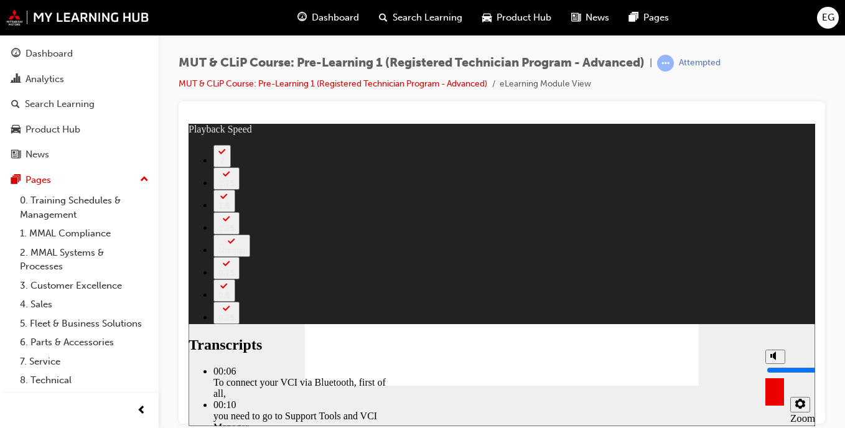
type input "0"
type input "12"
type input "0"
type input "131"
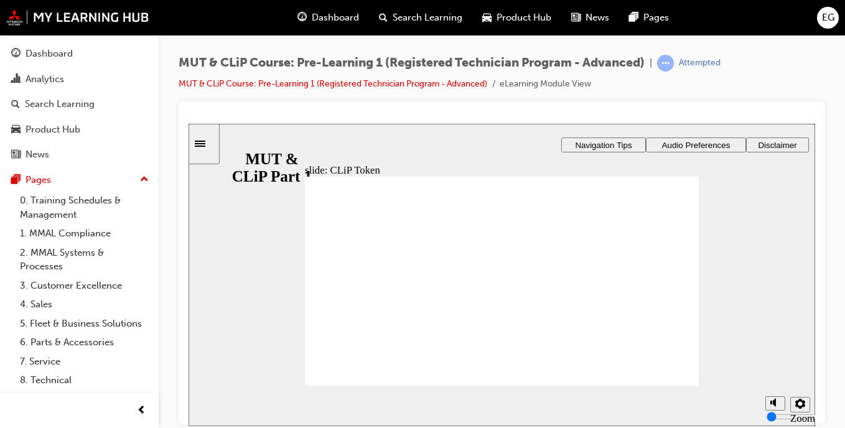
click at [308, 84] on link "MUT & CLiP Course: Pre-Learning 1 (Registered Technician Program - Advanced)" at bounding box center [333, 83] width 309 height 11
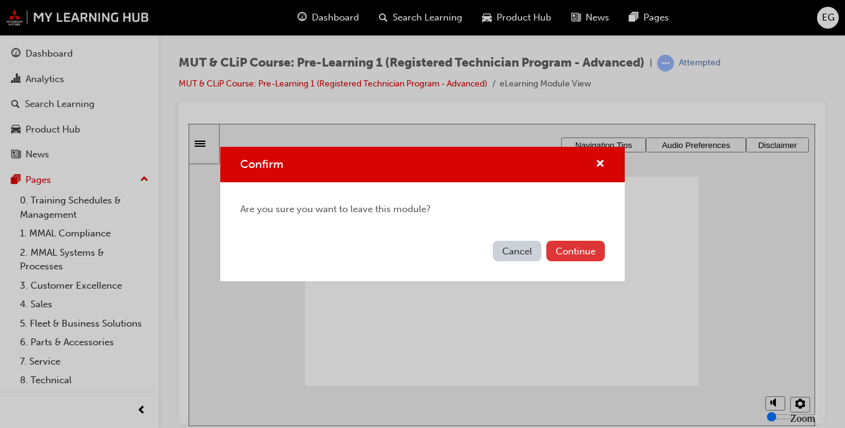
click at [575, 247] on button "Continue" at bounding box center [576, 251] width 59 height 21
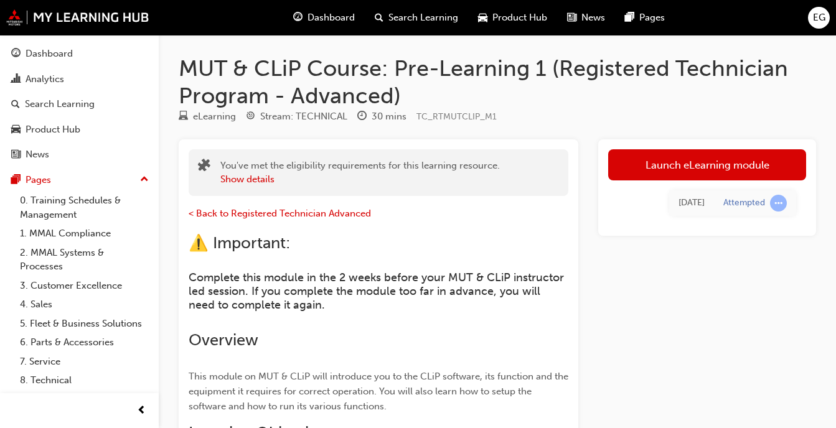
click at [824, 14] on span "EG" at bounding box center [819, 18] width 12 height 14
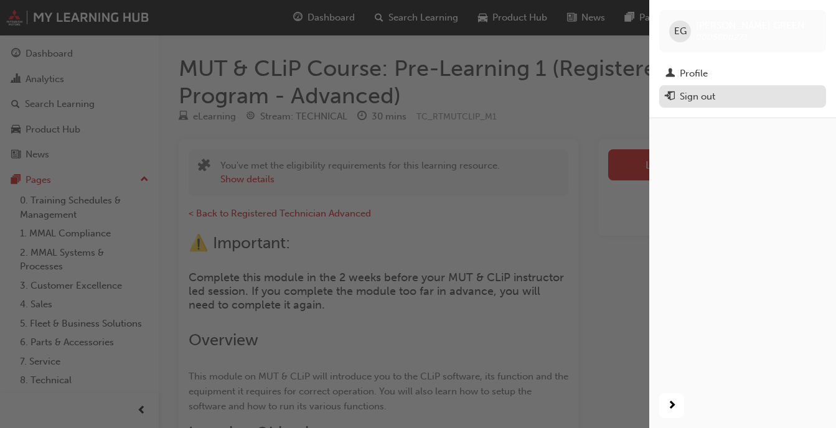
click at [748, 98] on div "Sign out" at bounding box center [743, 97] width 154 height 16
